Goal: Task Accomplishment & Management: Use online tool/utility

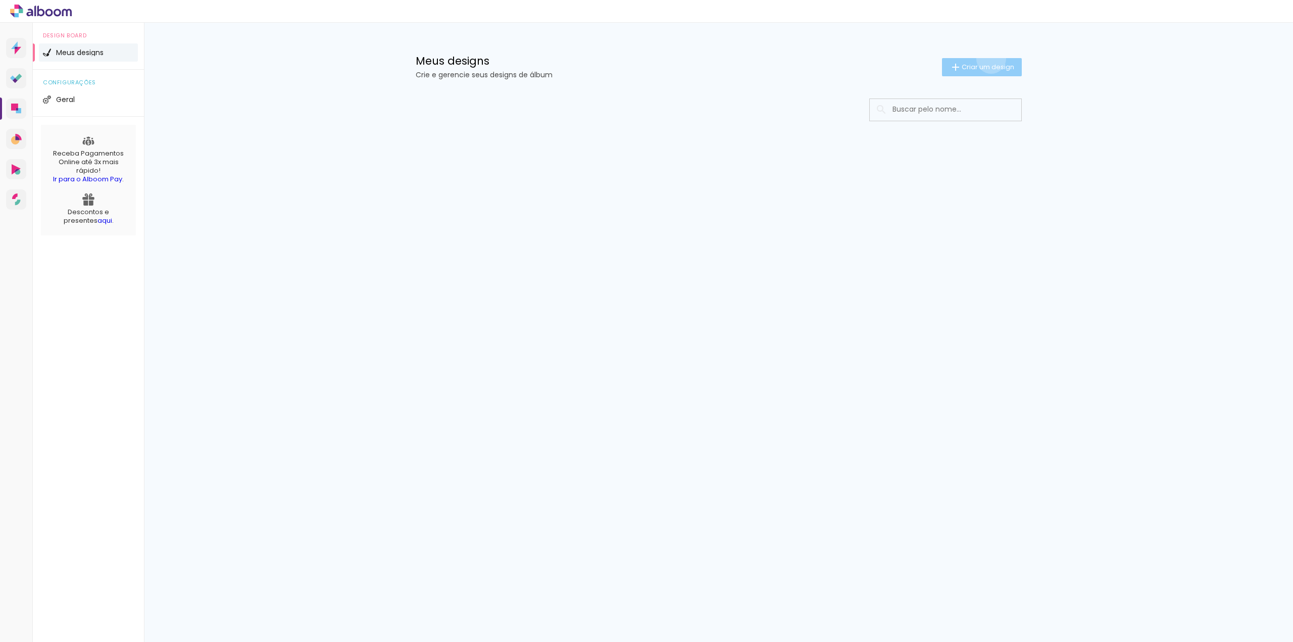
click at [989, 59] on paper-button "Criar um design" at bounding box center [982, 67] width 80 height 18
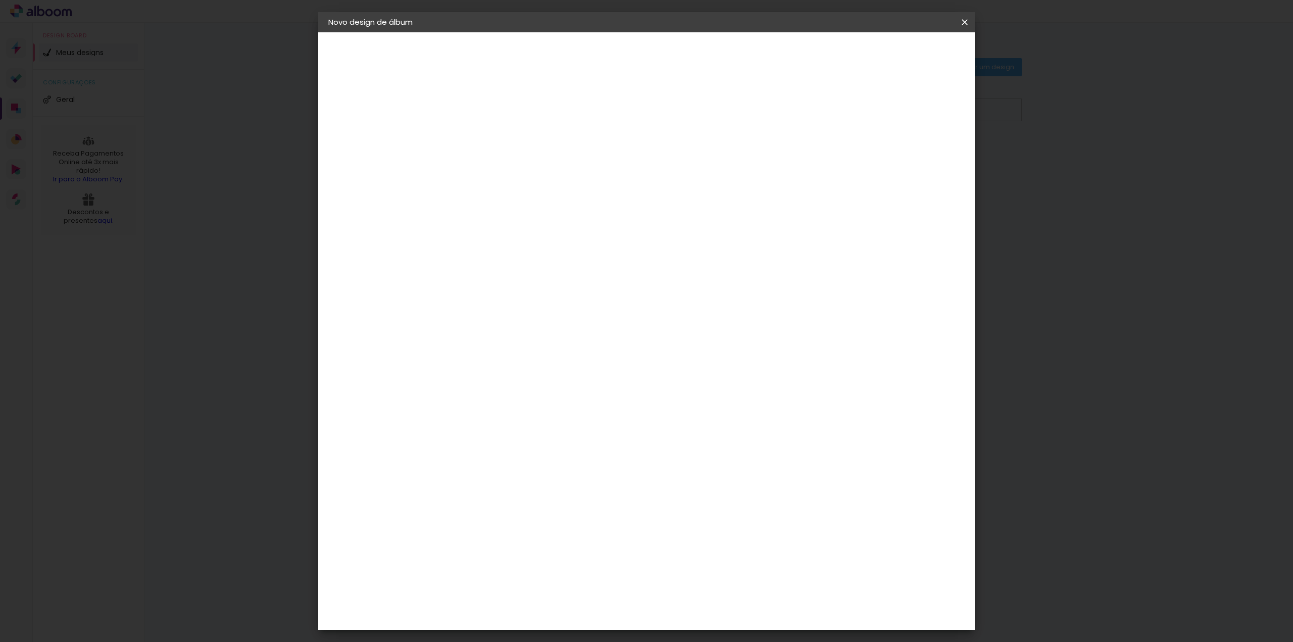
click at [493, 132] on input at bounding box center [493, 136] width 0 height 16
type input "i"
type input "[PERSON_NAME] e Rafa"
type paper-input "[PERSON_NAME] e Rafa"
click at [0, 0] on slot "Avançar" at bounding box center [0, 0] width 0 height 0
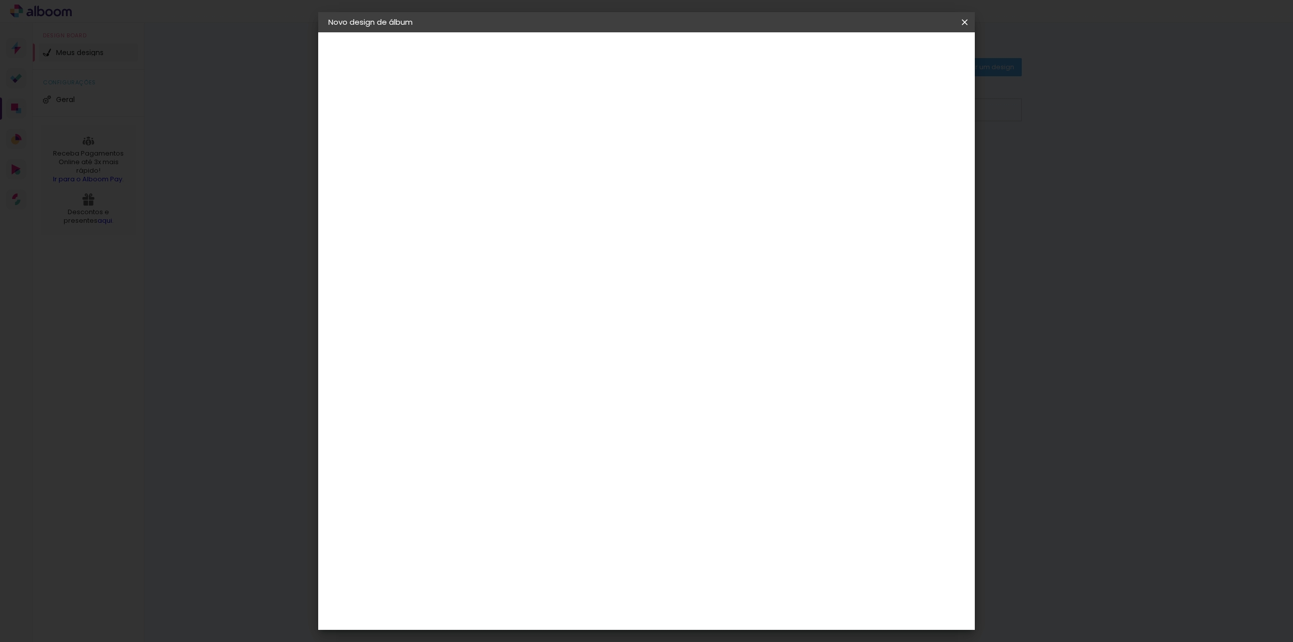
scroll to position [2121, 0]
click at [550, 562] on paper-item "[PERSON_NAME]" at bounding box center [519, 573] width 109 height 22
click at [0, 0] on slot "Avançar" at bounding box center [0, 0] width 0 height 0
click at [599, 548] on span "20 × 25 cm" at bounding box center [580, 561] width 37 height 27
click at [0, 0] on slot "Avançar" at bounding box center [0, 0] width 0 height 0
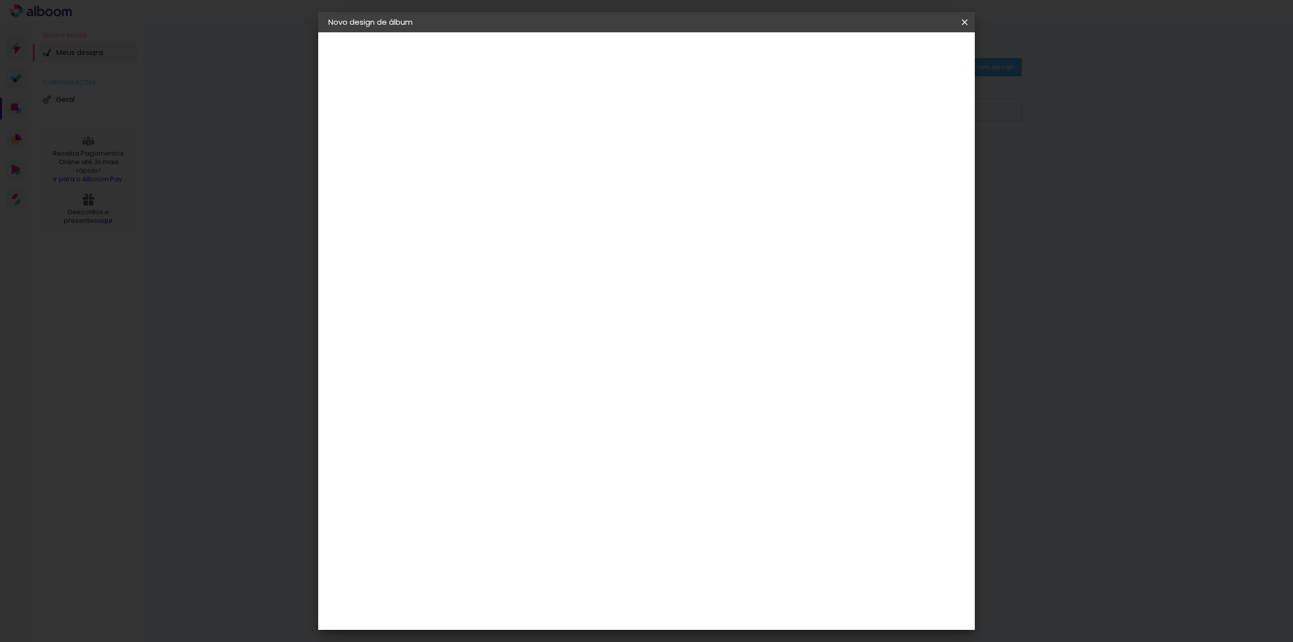
click at [844, 112] on div at bounding box center [839, 109] width 9 height 9
type paper-checkbox "on"
click at [844, 112] on div at bounding box center [839, 109] width 9 height 9
click at [0, 0] on slot "Voltar" at bounding box center [0, 0] width 0 height 0
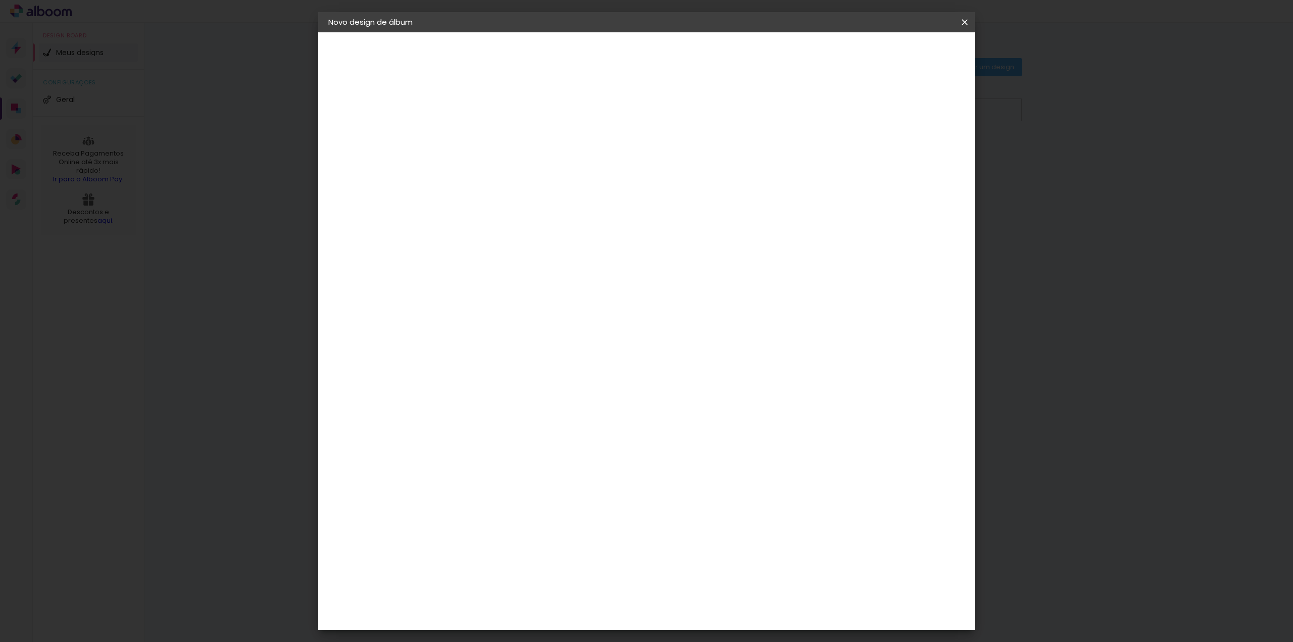
click at [632, 548] on span "25.4 × 40.6 cm" at bounding box center [615, 561] width 33 height 27
click at [658, 60] on paper-button "Avançar" at bounding box center [633, 53] width 49 height 17
type input "1"
type paper-input "1"
click at [499, 113] on input "1" at bounding box center [485, 109] width 35 height 13
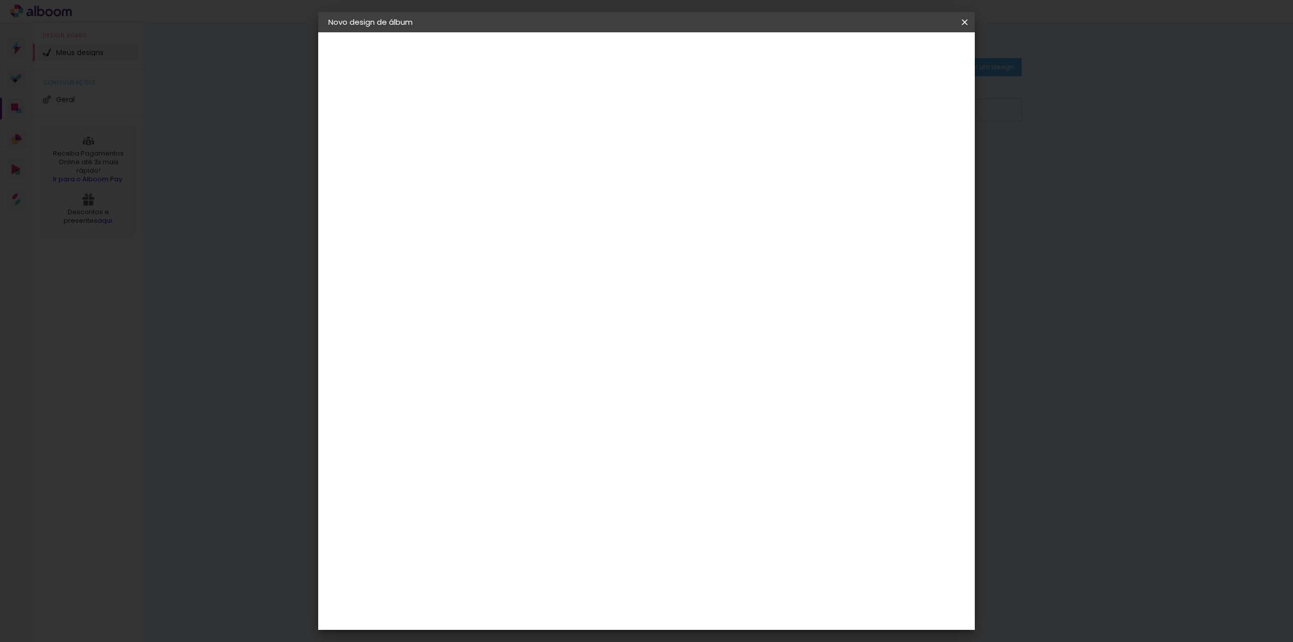
type input "2"
type paper-input "2"
click at [500, 103] on input "2" at bounding box center [485, 109] width 35 height 13
click at [901, 54] on span "Iniciar design" at bounding box center [879, 53] width 46 height 7
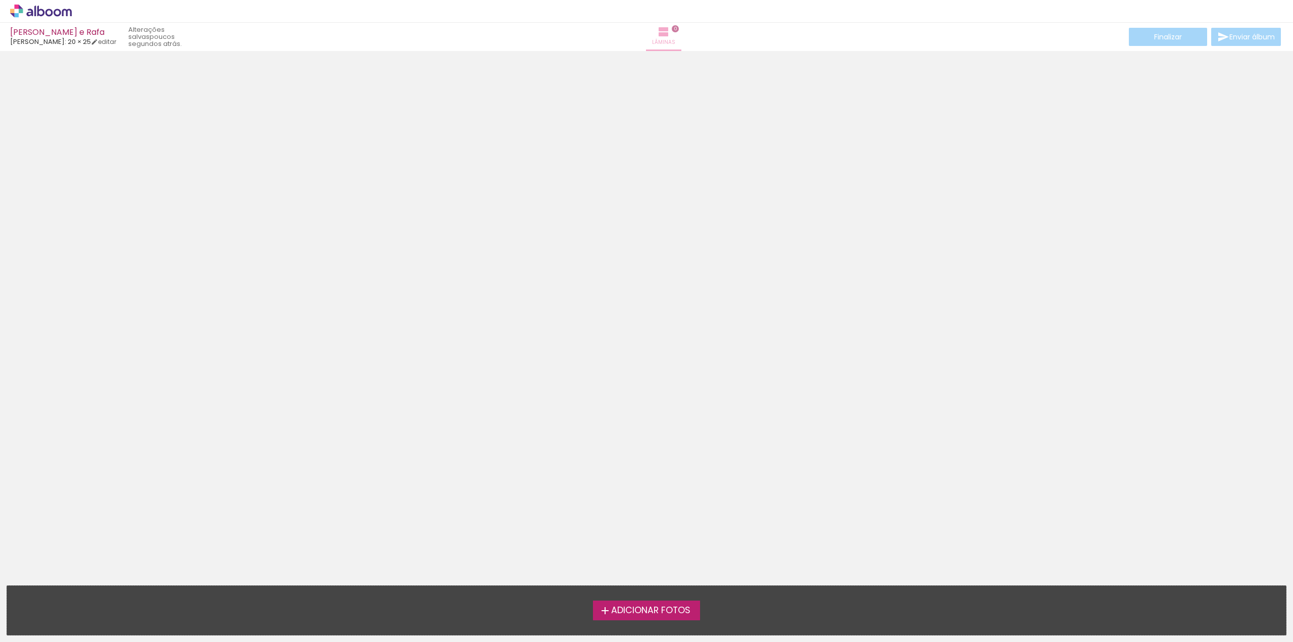
click at [672, 28] on span "0" at bounding box center [675, 28] width 7 height 7
click at [111, 42] on link "editar" at bounding box center [103, 41] width 25 height 9
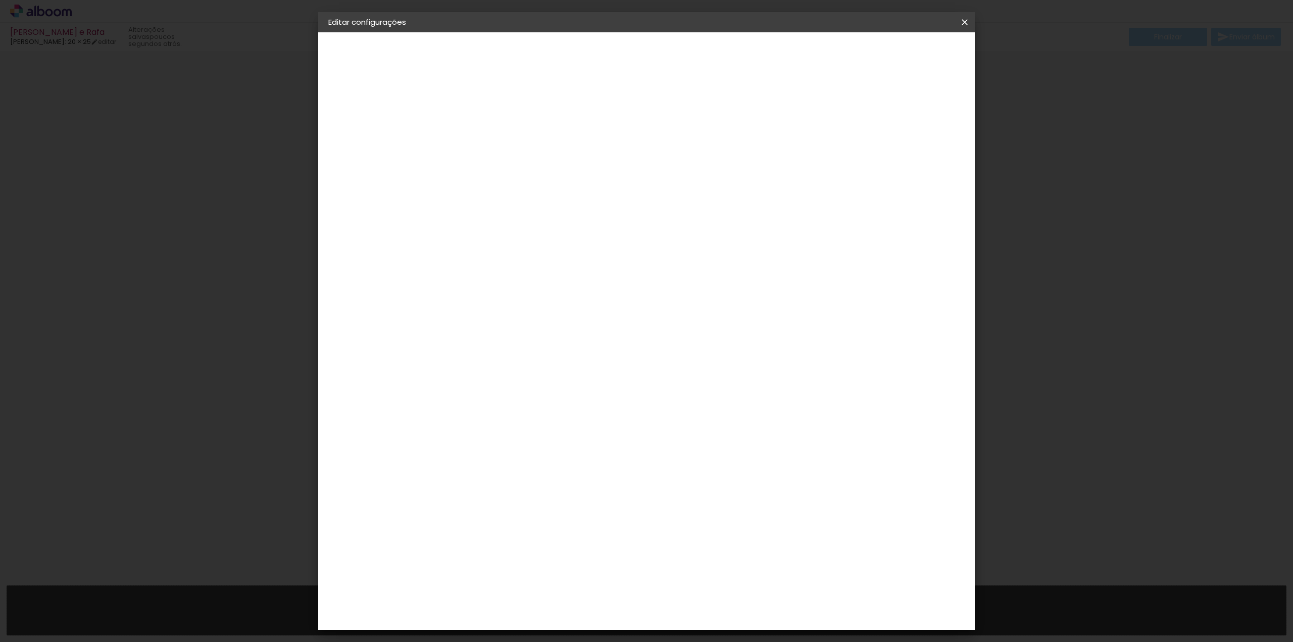
click at [0, 0] on slot "[PERSON_NAME] e Rafa" at bounding box center [0, 0] width 0 height 0
click at [375, 104] on div "2. Especificações" at bounding box center [383, 103] width 111 height 12
click at [597, 52] on paper-button "Avançar" at bounding box center [571, 53] width 49 height 17
click at [510, 194] on input at bounding box center [519, 192] width 102 height 13
type input "sal"
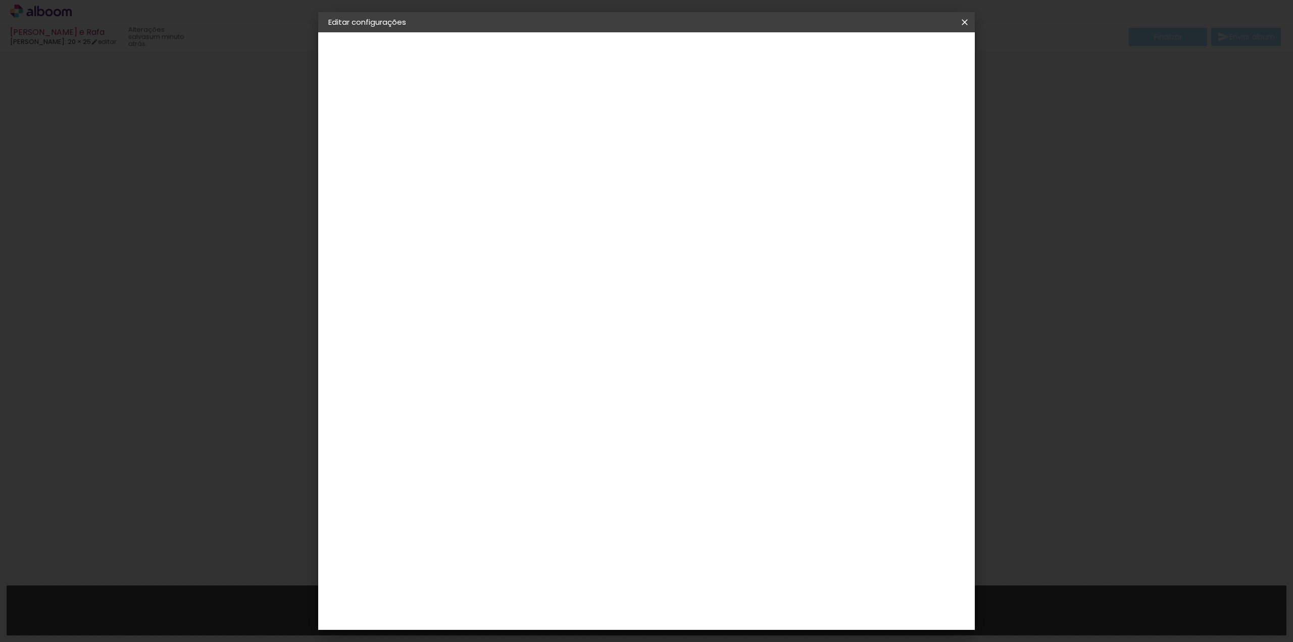
type paper-input "sal"
click at [525, 303] on div "[PERSON_NAME]" at bounding box center [520, 307] width 67 height 8
click at [0, 0] on slot "Avançar" at bounding box center [0, 0] width 0 height 0
click at [562, 548] on span "20 × 25" at bounding box center [538, 561] width 47 height 27
click at [0, 0] on slot "Avançar" at bounding box center [0, 0] width 0 height 0
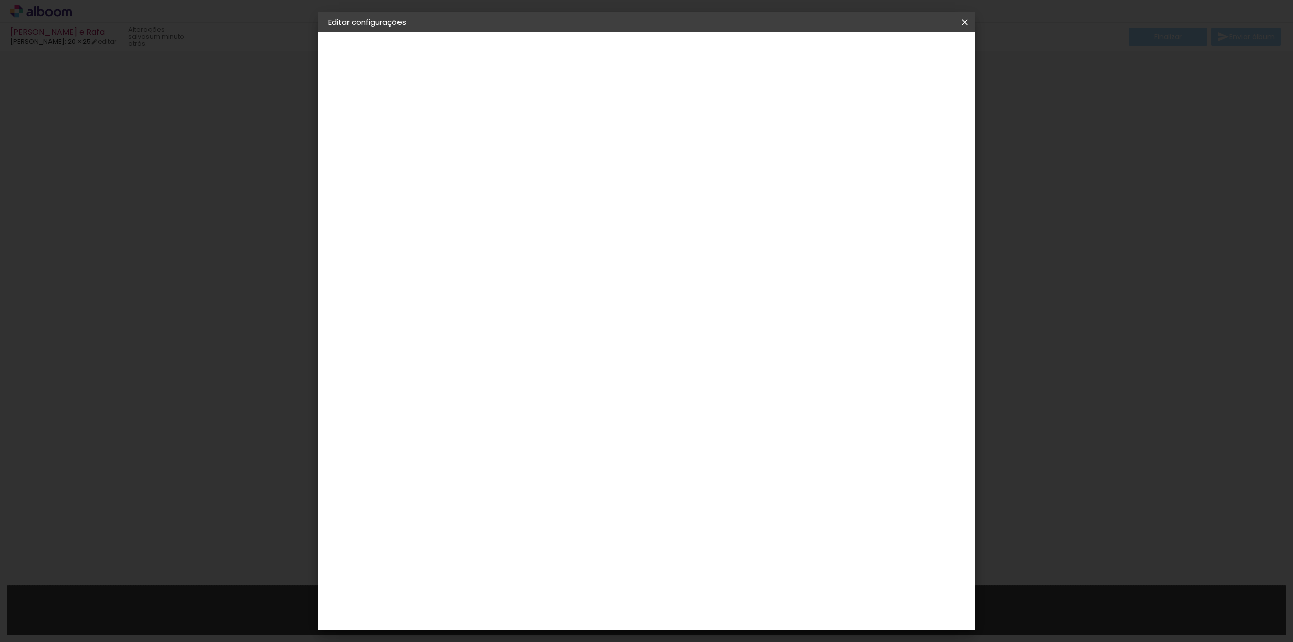
click at [0, 0] on slot "Mostrar sangria" at bounding box center [0, 0] width 0 height 0
type paper-checkbox "on"
click at [901, 53] on span "Salvar configurações" at bounding box center [864, 53] width 75 height 7
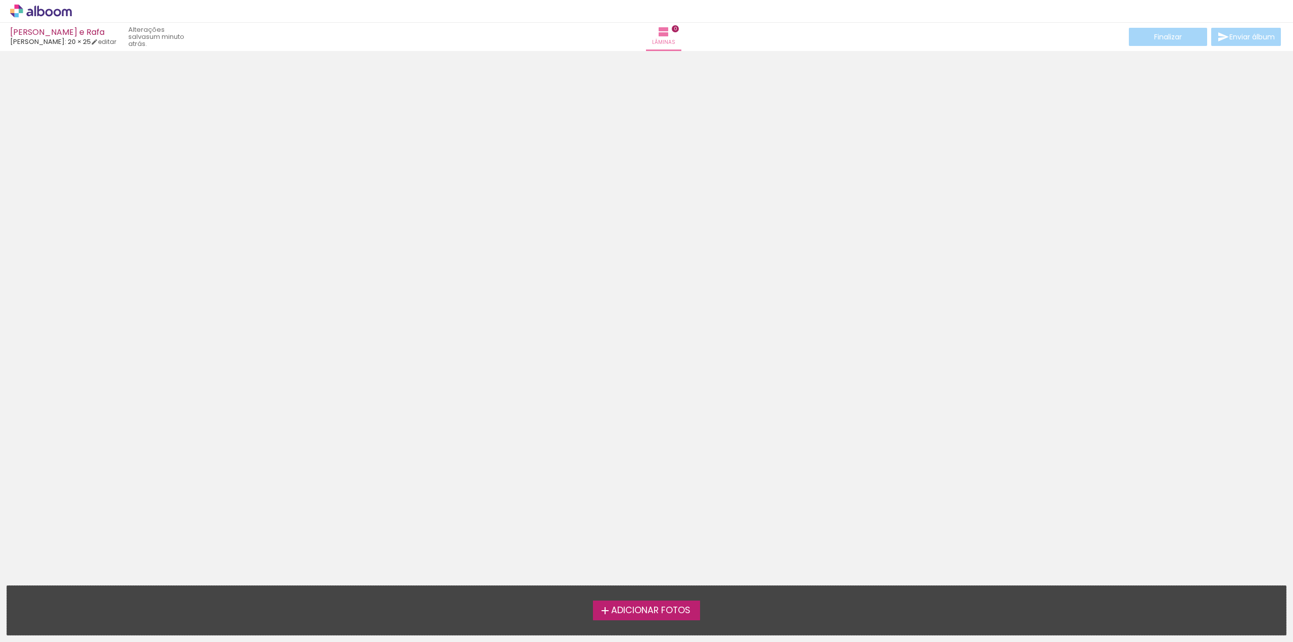
click at [511, 203] on div at bounding box center [646, 279] width 1293 height 449
